Goal: Task Accomplishment & Management: Use online tool/utility

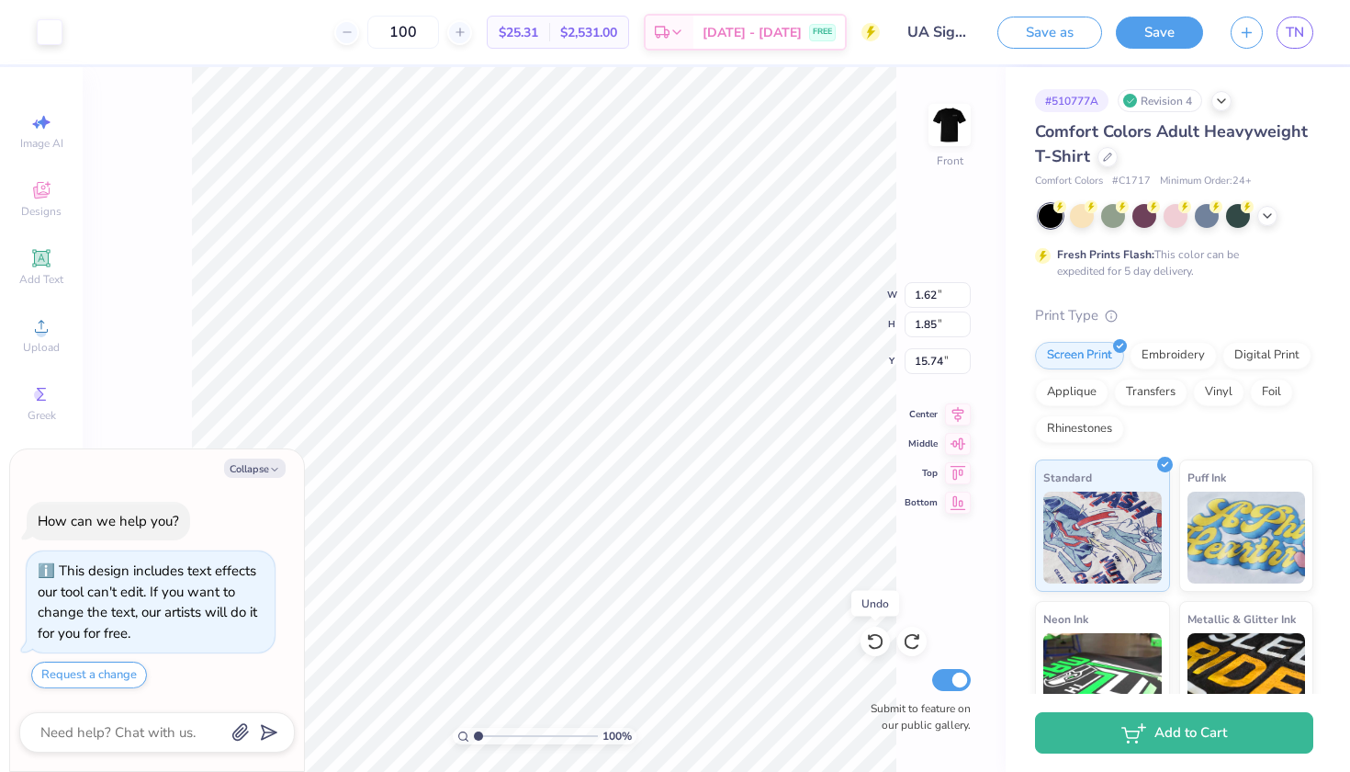
click at [874, 650] on icon at bounding box center [875, 641] width 18 height 18
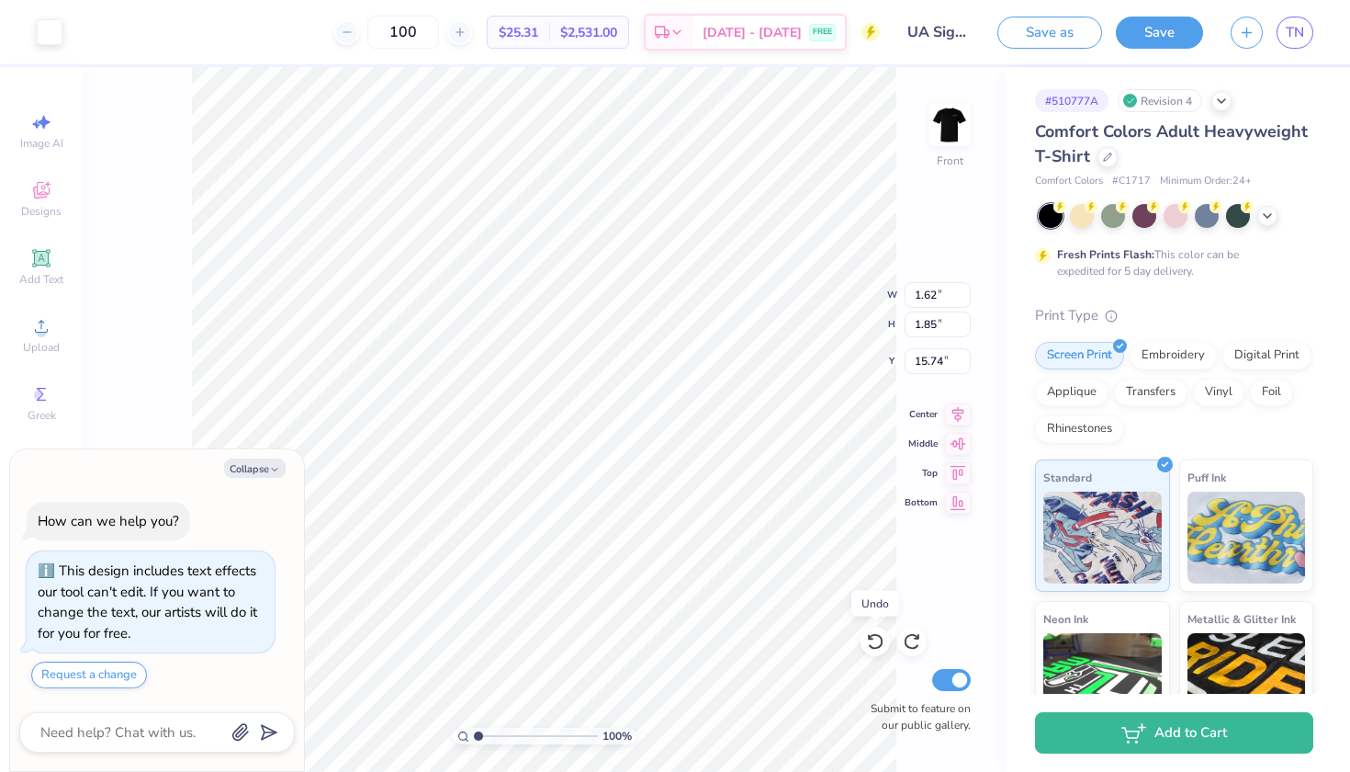
type textarea "x"
type input "1.50"
type input "1.71"
type input "14.75"
click at [874, 650] on icon at bounding box center [875, 641] width 18 height 18
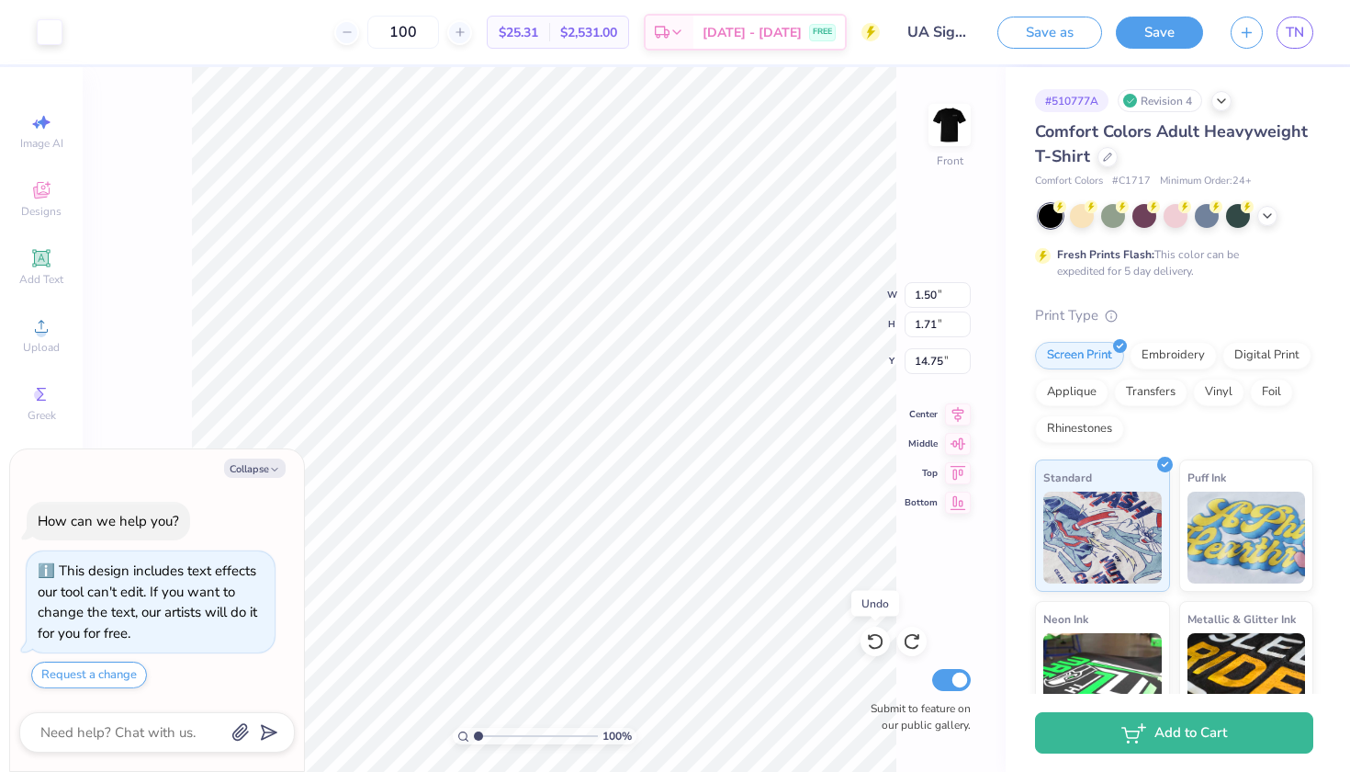
type textarea "x"
type input "1.33"
type input "1.51"
type input "13.41"
click at [874, 650] on icon at bounding box center [875, 641] width 18 height 18
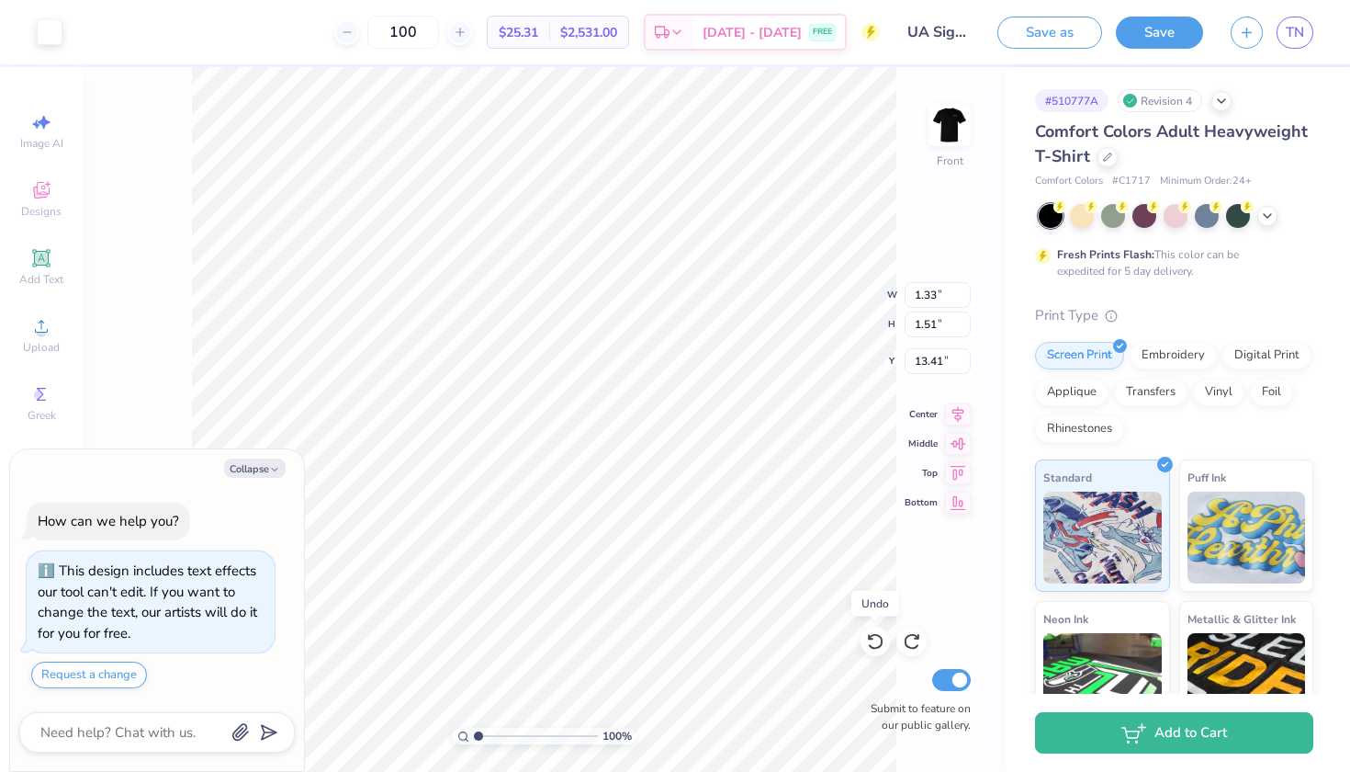
click at [874, 650] on icon at bounding box center [875, 641] width 18 height 18
type textarea "x"
type input "4.01"
type textarea "x"
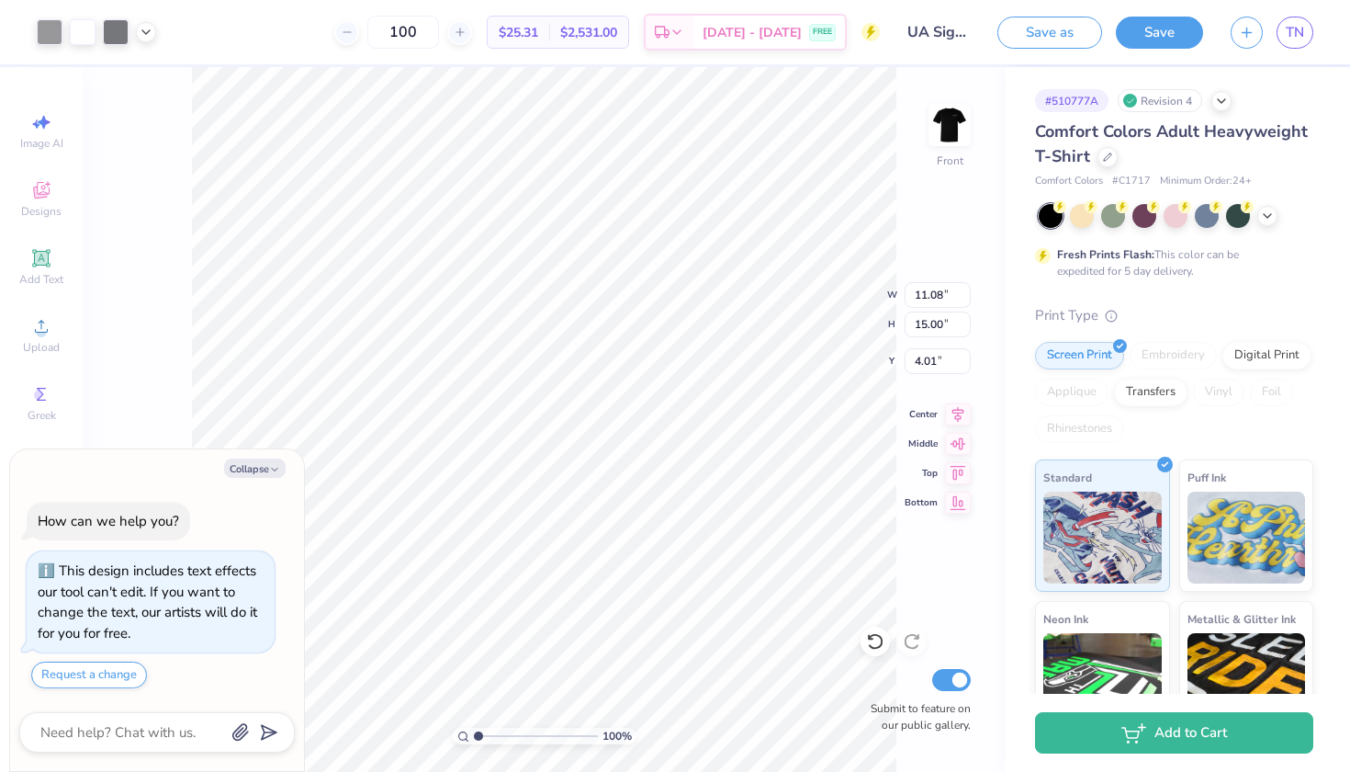
type input "4.21"
type textarea "x"
type input "12.37"
type input "14.62"
type input "2.68"
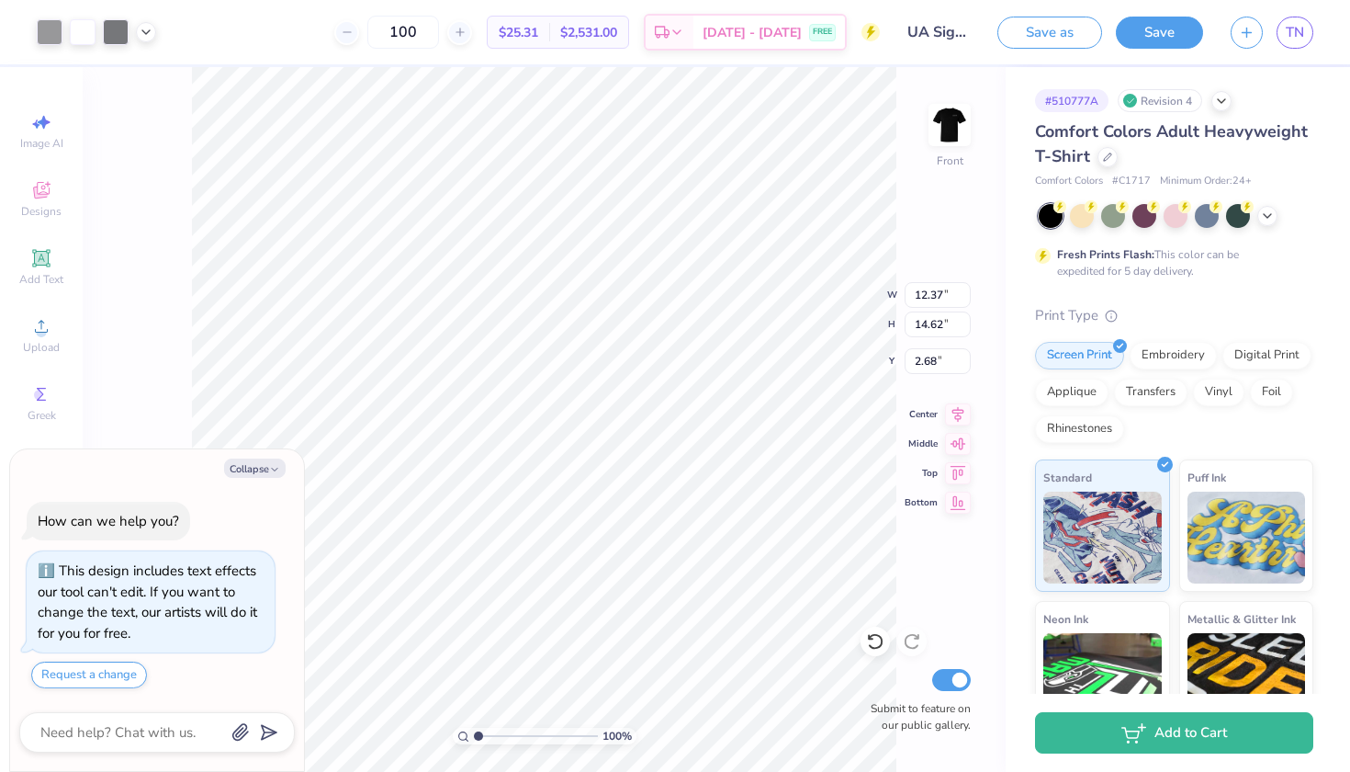
type textarea "x"
type input "13.95"
type input "16.49"
type textarea "x"
type input "14.19"
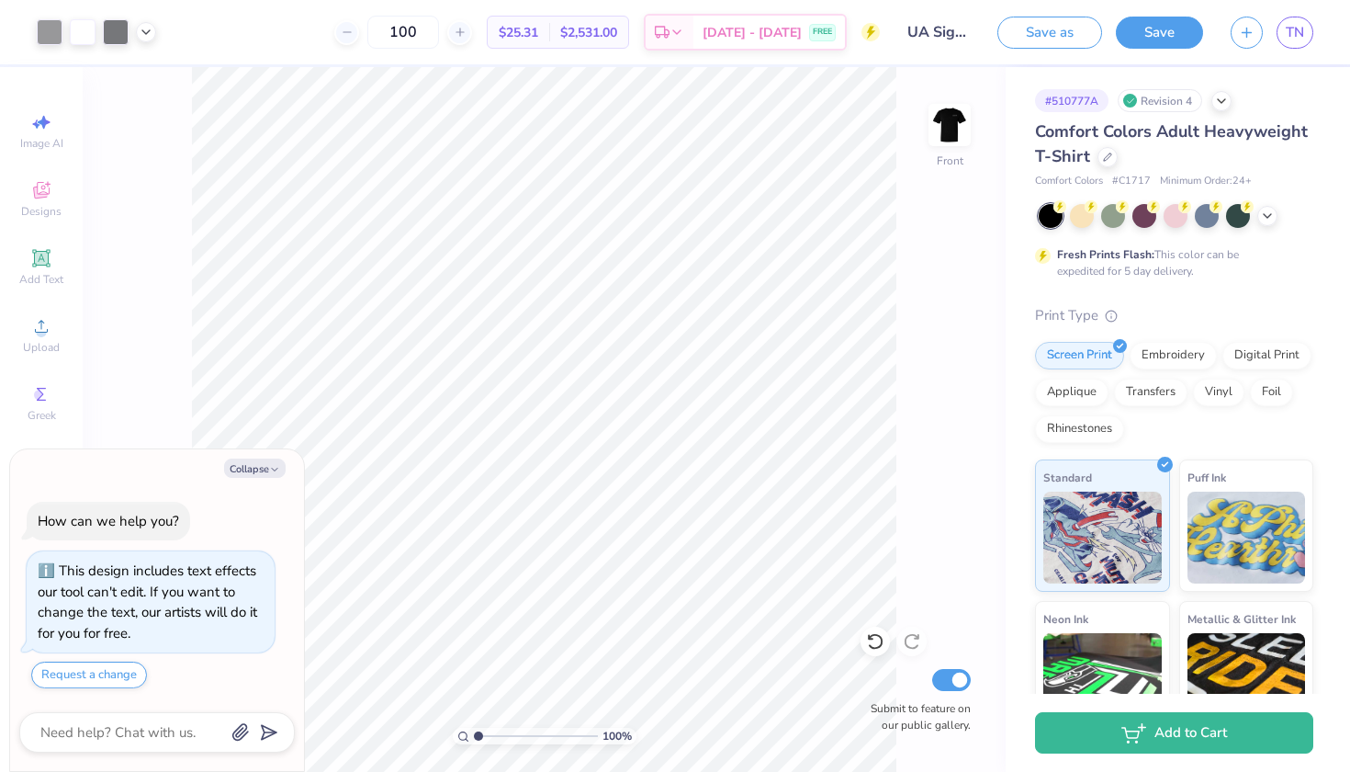
type textarea "x"
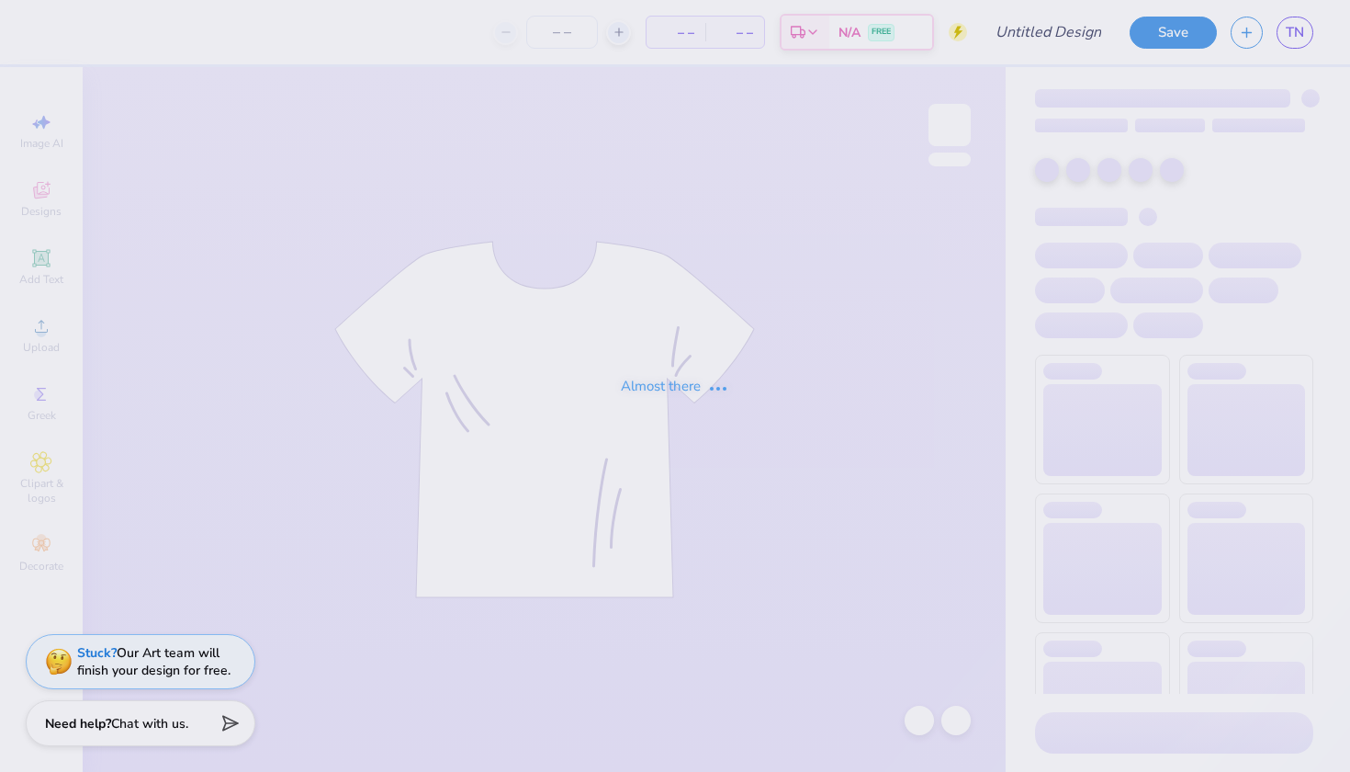
type input "UA Sigma Chi Cage Merch"
type input "100"
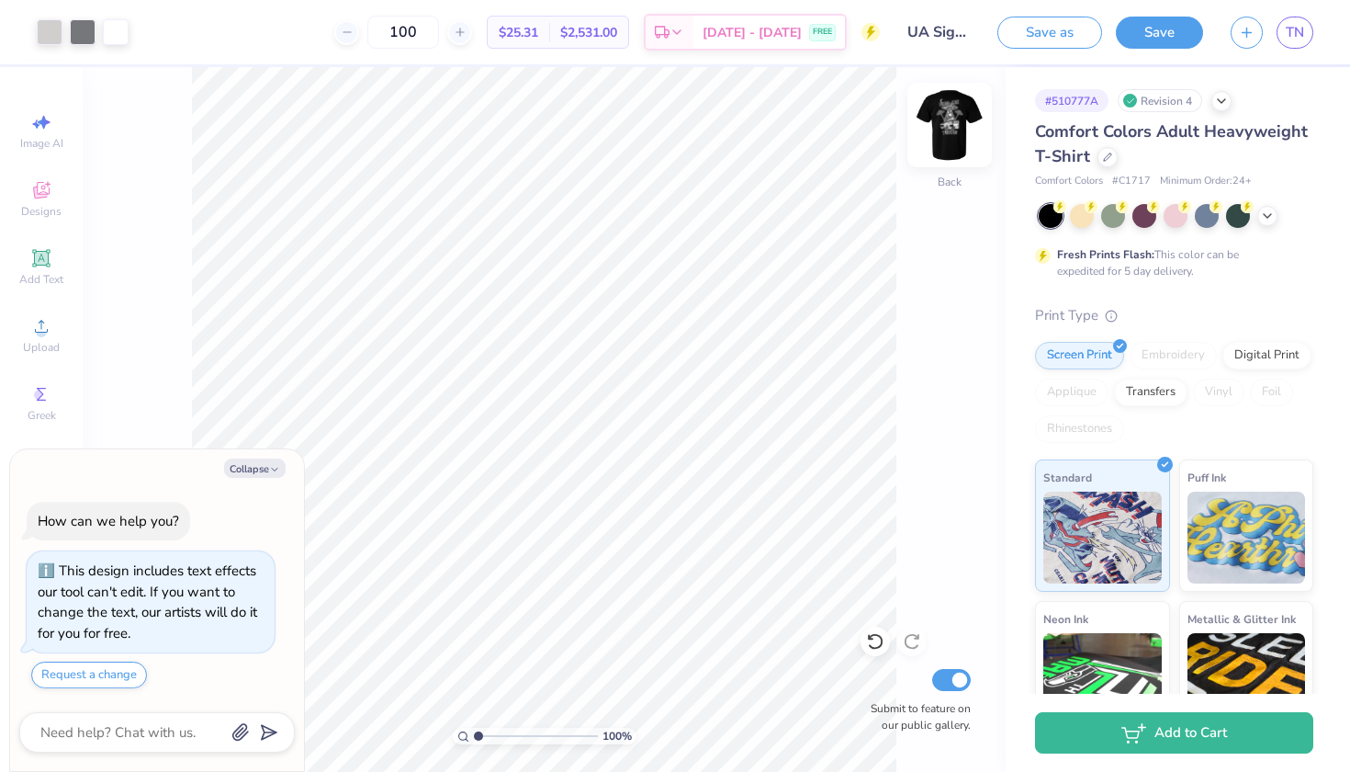
click at [953, 134] on img at bounding box center [949, 124] width 73 height 73
click at [953, 134] on img at bounding box center [949, 125] width 37 height 37
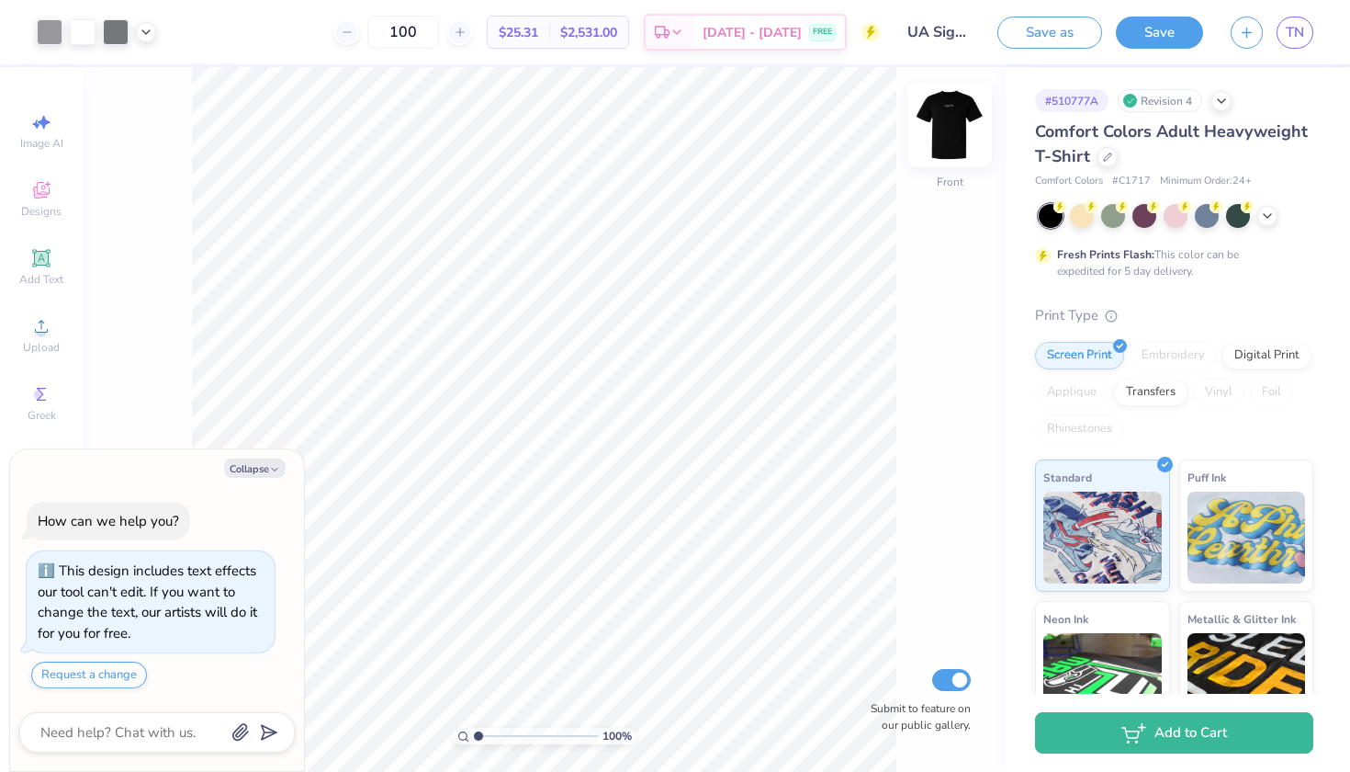
click at [943, 161] on img at bounding box center [949, 124] width 73 height 73
click at [943, 159] on img at bounding box center [949, 124] width 73 height 73
type textarea "x"
type input "3.85"
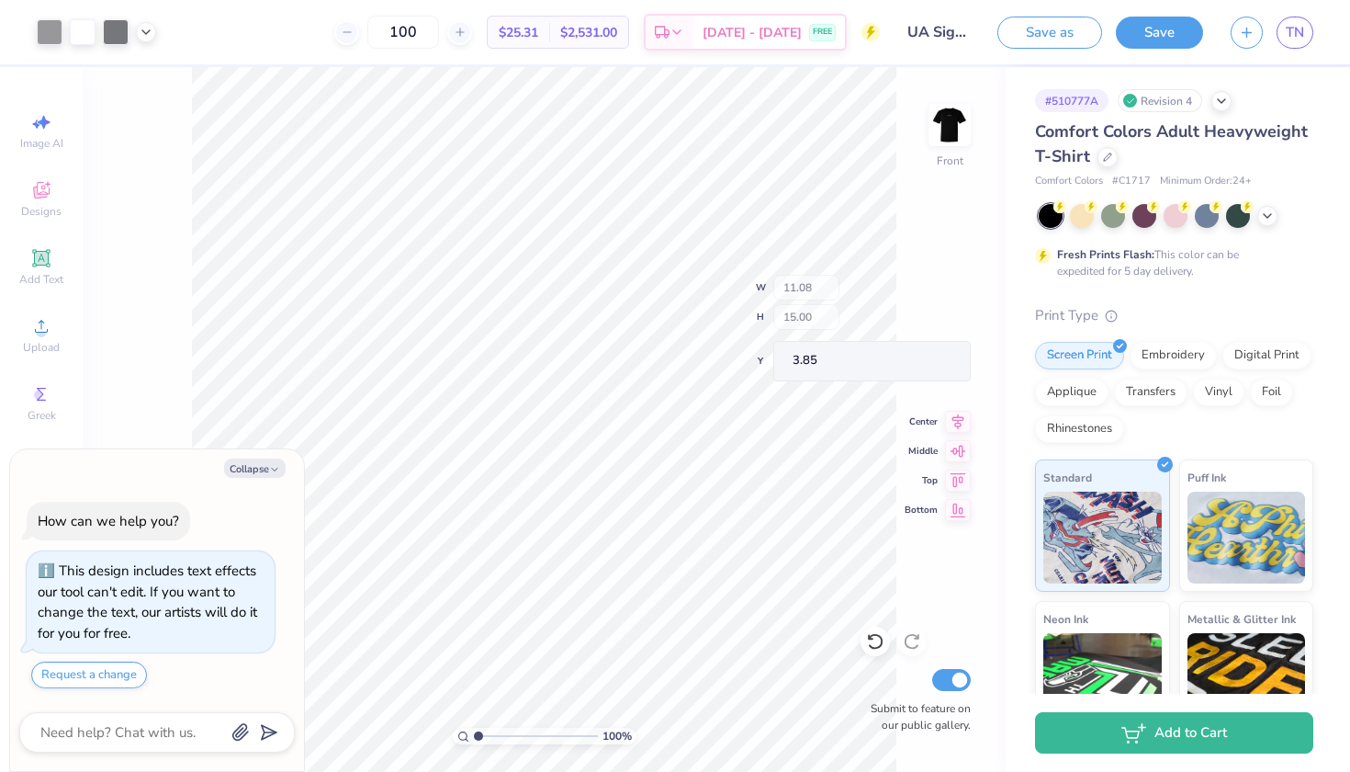
type textarea "x"
type input "2.01"
type input "1.04"
type input "8.77"
type textarea "x"
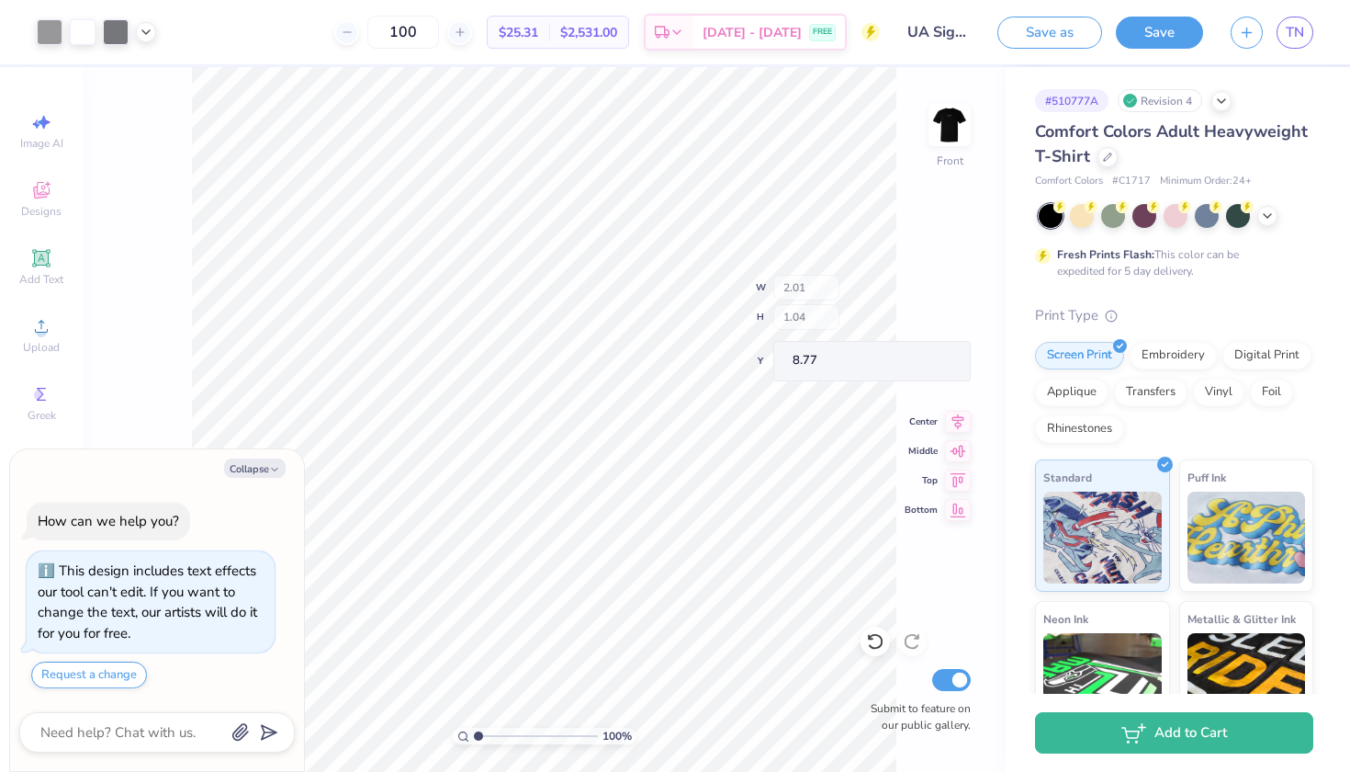
type input "2.72"
type input "1.32"
type input "8.83"
type textarea "x"
type input "6.09"
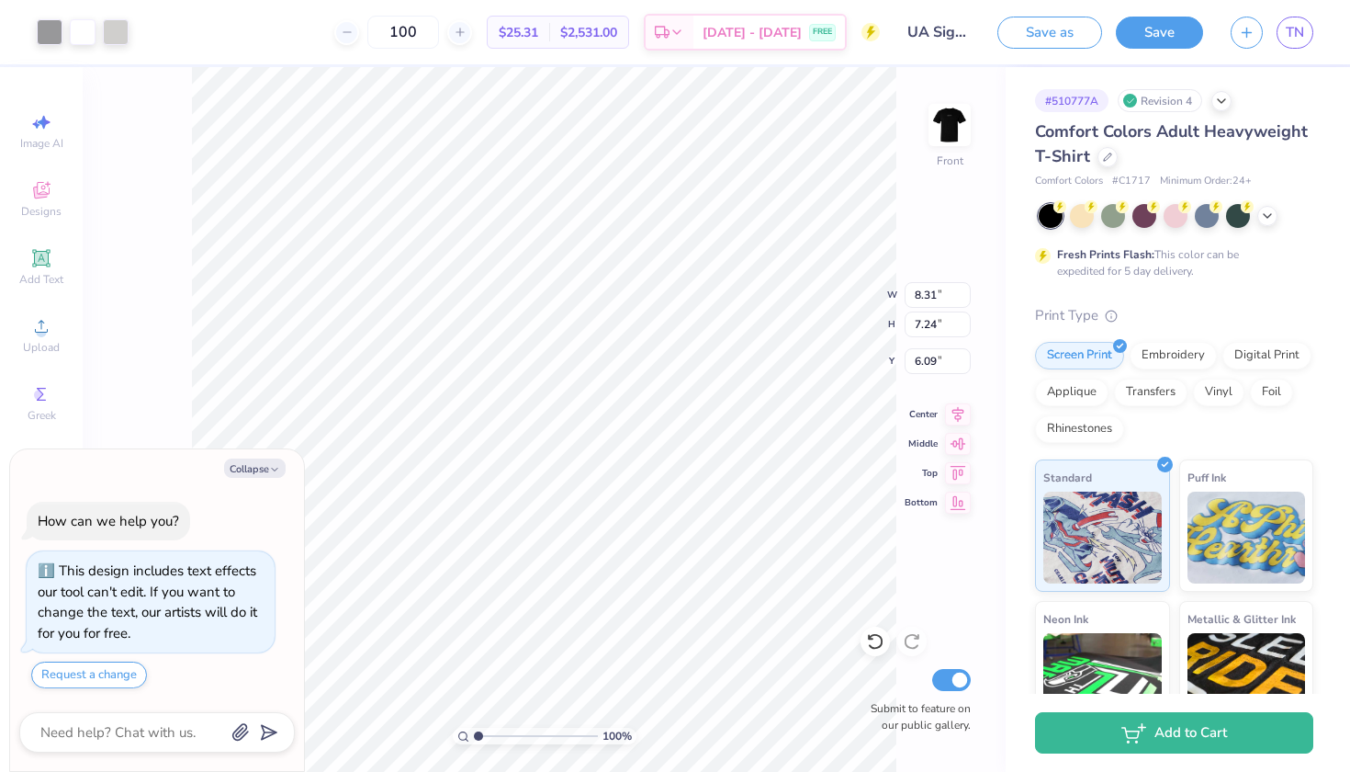
type textarea "x"
type input "4.92"
type input "4.29"
type textarea "x"
type input "7.50"
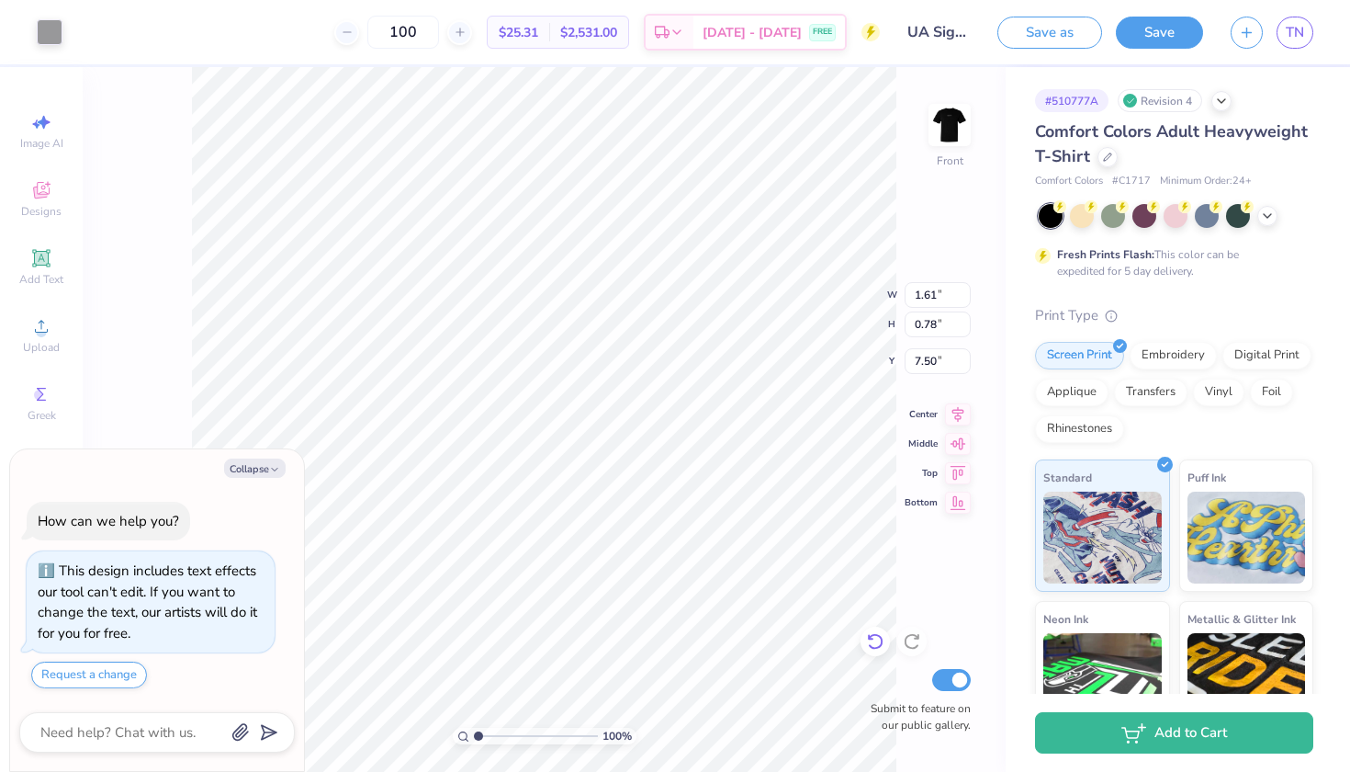
click at [882, 639] on icon at bounding box center [875, 641] width 18 height 18
click at [882, 639] on icon at bounding box center [875, 642] width 16 height 17
type textarea "x"
type input "7.44"
type textarea "x"
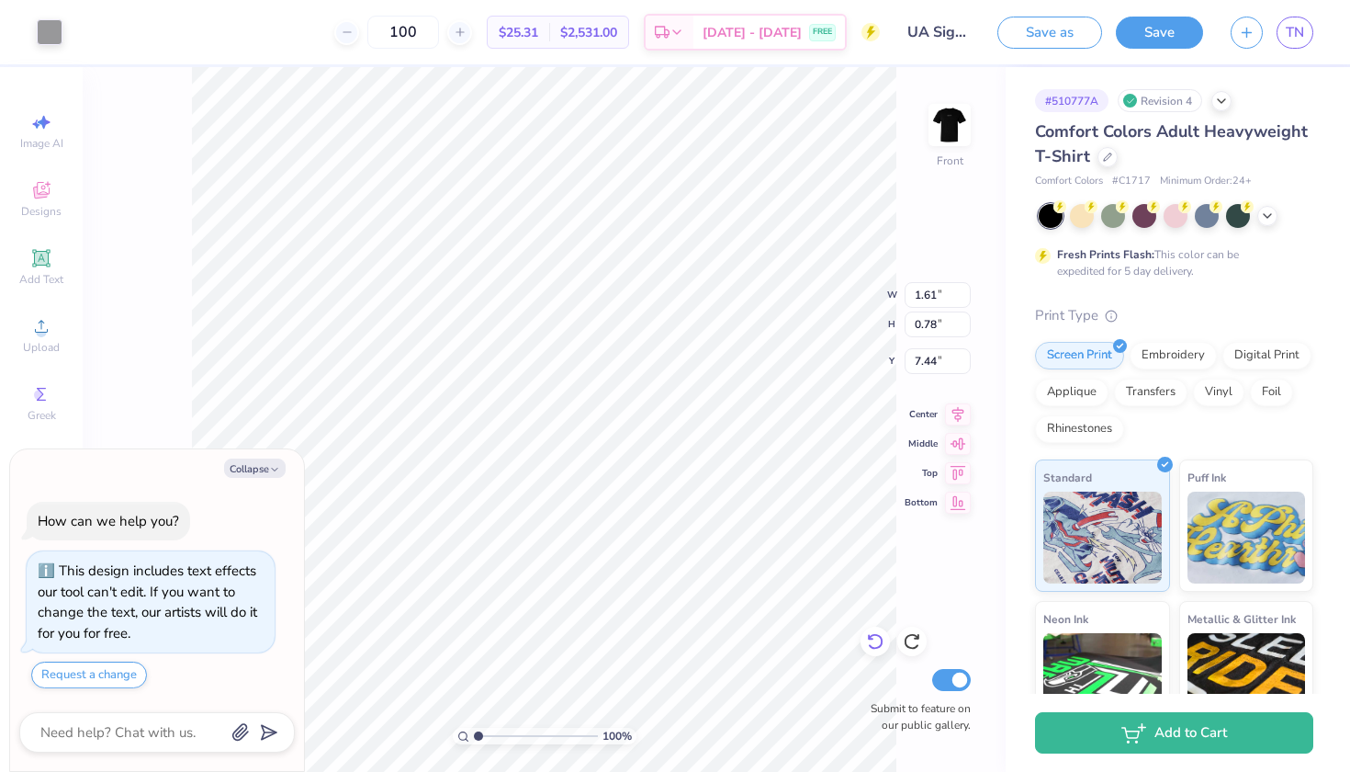
type input "2.72"
type input "1.32"
type input "8.37"
click at [882, 639] on icon at bounding box center [875, 642] width 16 height 17
type textarea "x"
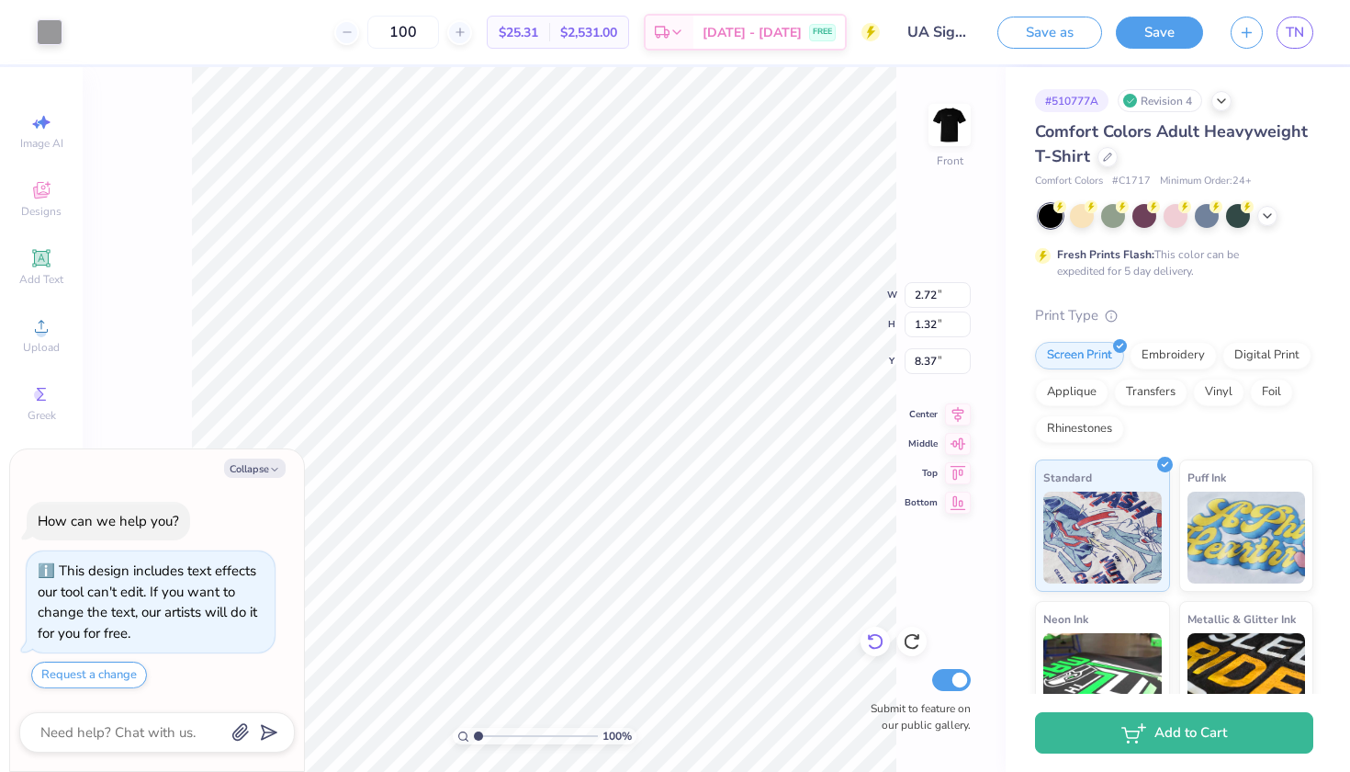
type input "8.83"
type textarea "x"
